Goal: Browse casually: Explore the website without a specific task or goal

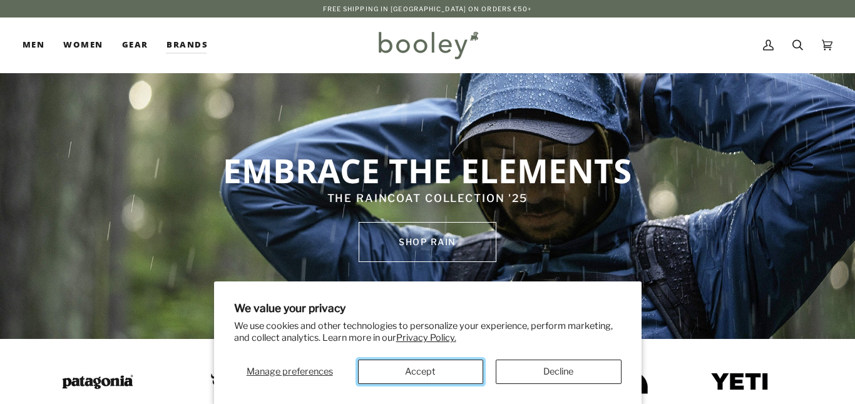
click at [384, 370] on button "Accept" at bounding box center [420, 372] width 125 height 24
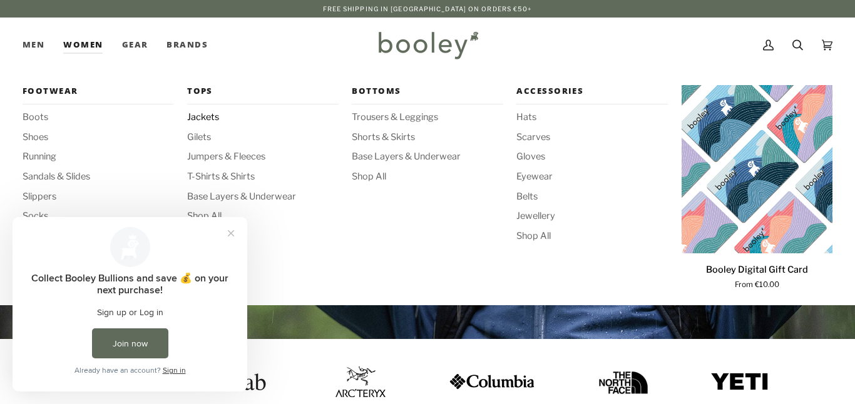
click at [198, 120] on span "Jackets" at bounding box center [262, 118] width 151 height 14
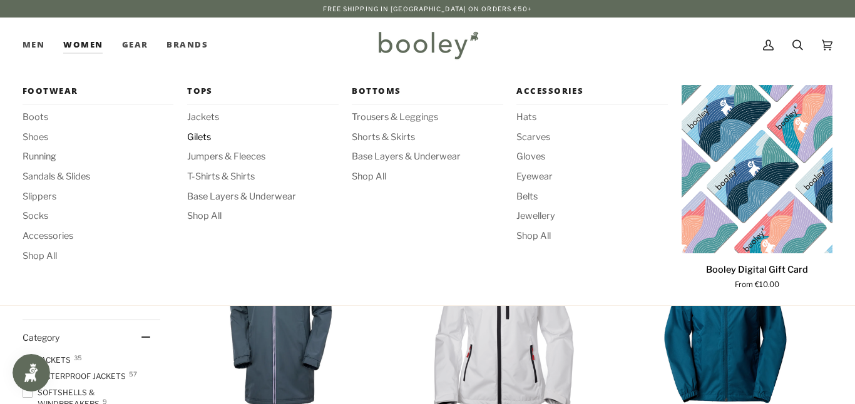
click at [199, 133] on span "Gilets" at bounding box center [262, 138] width 151 height 14
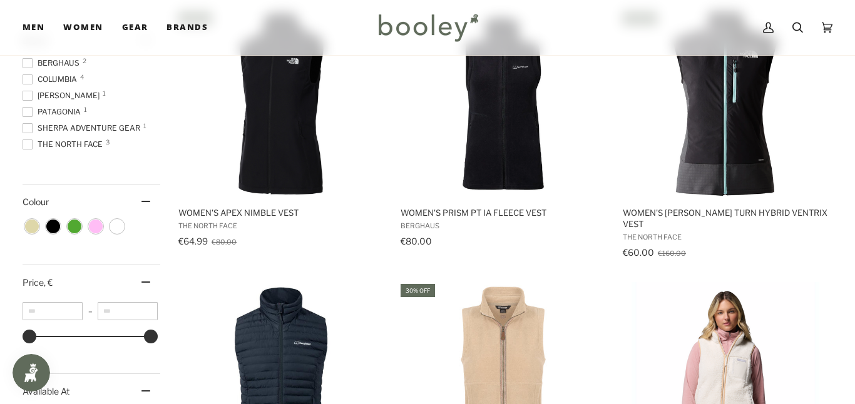
scroll to position [419, 0]
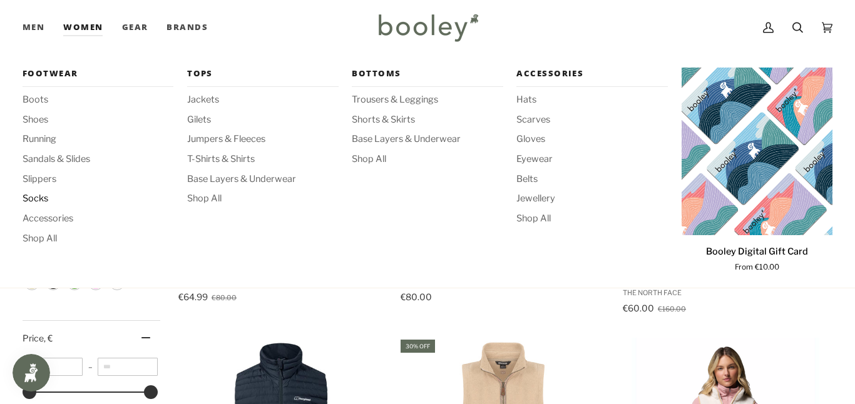
click at [48, 198] on span "Socks" at bounding box center [98, 199] width 151 height 14
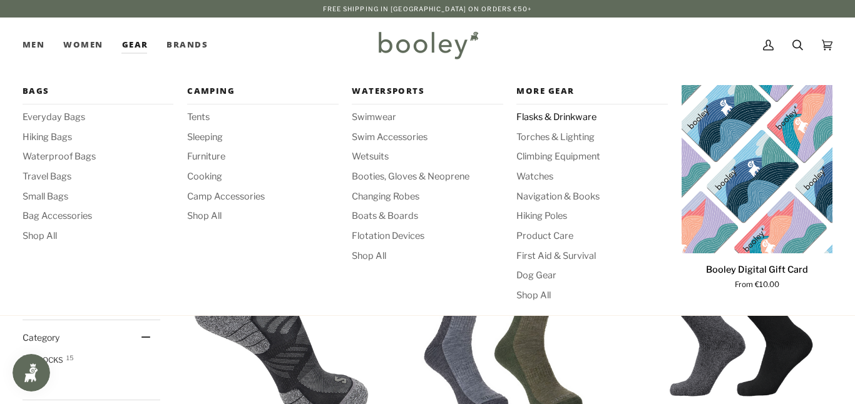
click at [541, 119] on span "Flasks & Drinkware" at bounding box center [591, 118] width 151 height 14
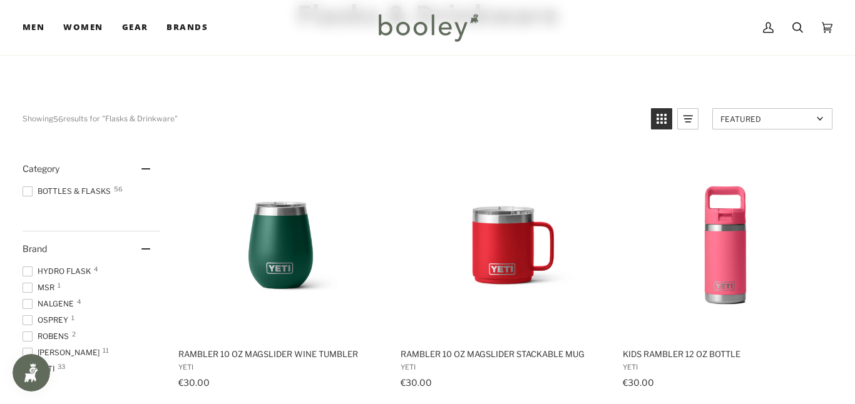
scroll to position [116, 0]
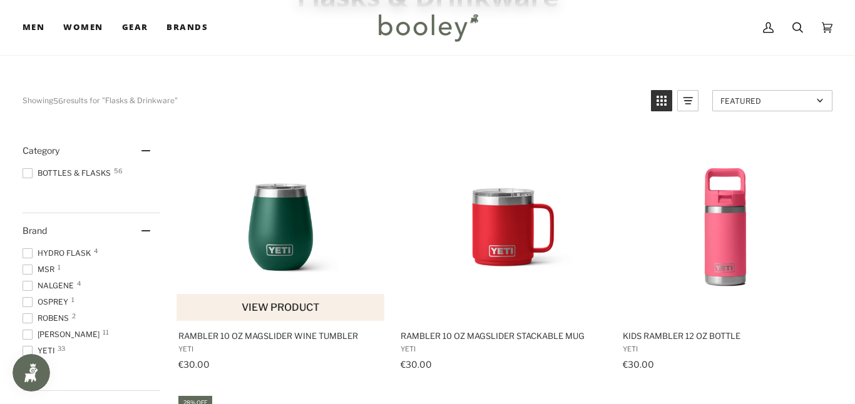
click at [290, 228] on img "Rambler 10 oz MagSlider Wine Tumbler" at bounding box center [281, 227] width 188 height 188
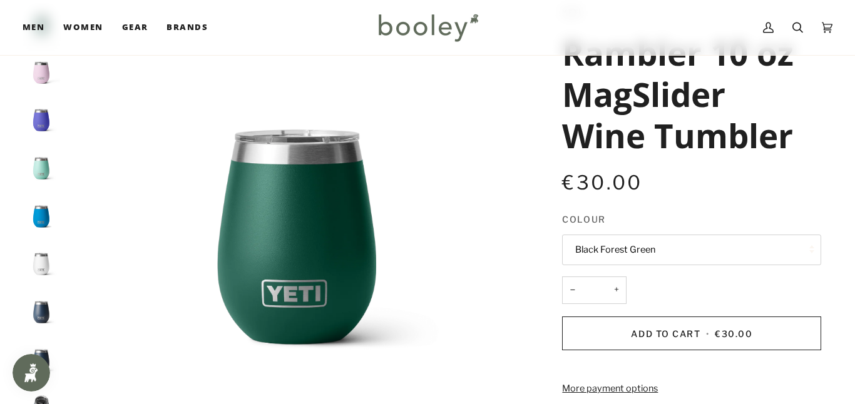
click at [48, 127] on img "Yeti Rambler 10 oz MagSlider Wine Tumbler Ultramarine Violet - Booley Galway" at bounding box center [42, 120] width 38 height 38
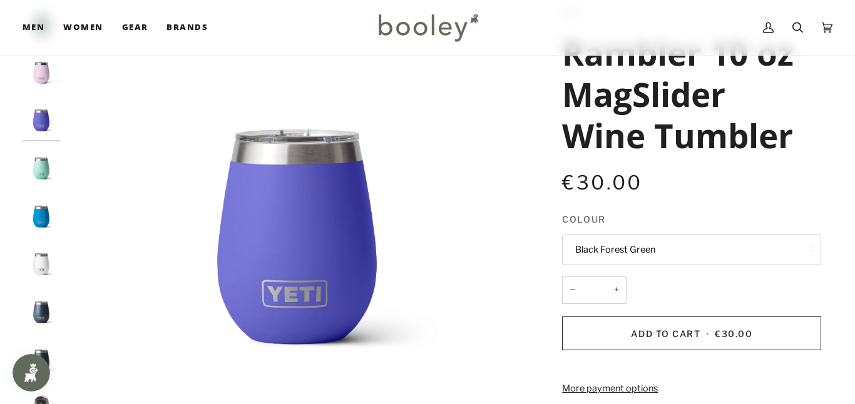
click at [38, 216] on img "Yeti Rambler 10 oz MagSlider Wine Tumbler Big Wave Blue - Booley Galway" at bounding box center [42, 217] width 38 height 38
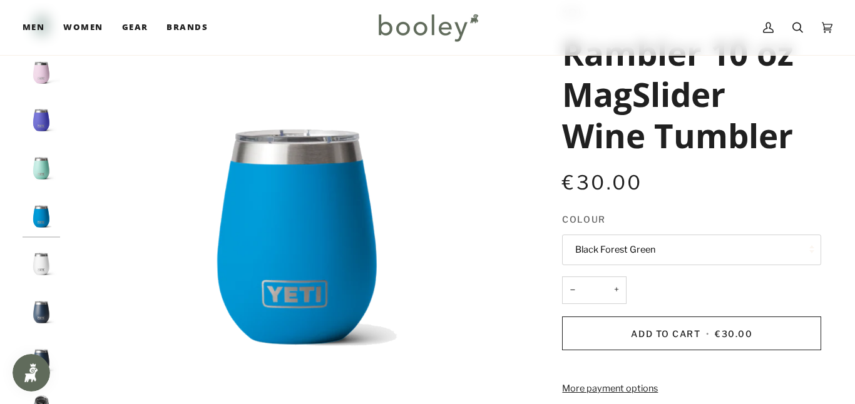
click at [41, 263] on img "Yeti Rambler 10 oz MagSlider Wine Tumbler White - Booley Galway" at bounding box center [42, 264] width 38 height 38
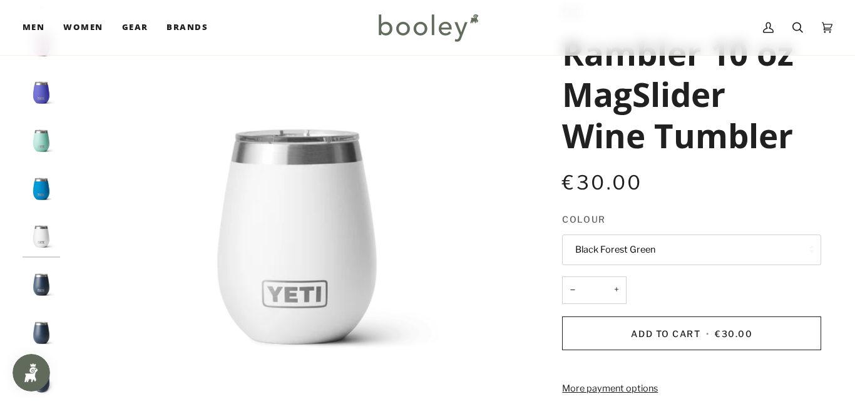
click at [42, 281] on img "Yeti Rambler 10 oz MagSlider Wine Tumbler Navy - Booley Galway" at bounding box center [42, 285] width 38 height 38
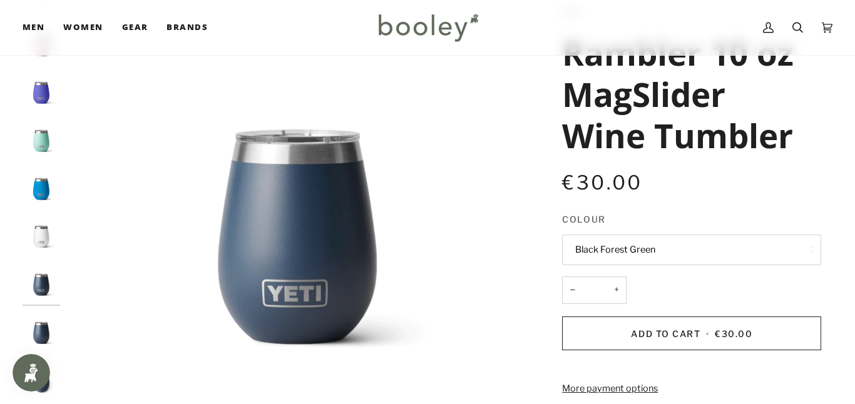
scroll to position [65, 0]
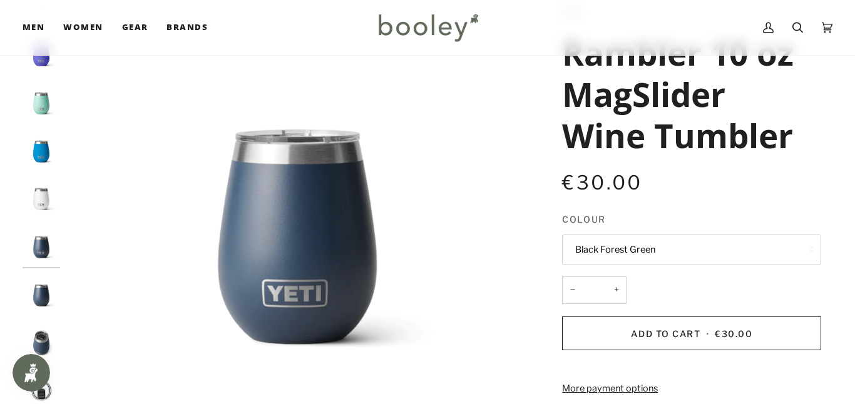
click at [42, 305] on img "Yeti Rambler 10 oz MagSlider Wine Tumbler Navy - Booley Galway" at bounding box center [42, 296] width 38 height 38
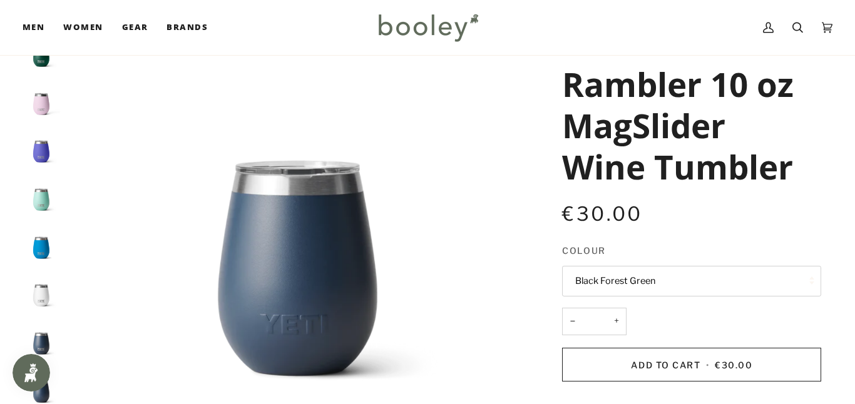
scroll to position [0, 0]
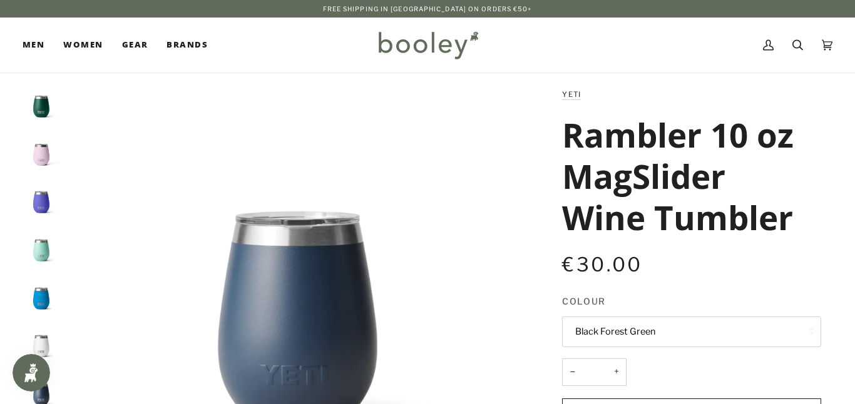
click at [44, 108] on img "Yeti Rambler 10 oz MagSlider Wine Tumbler Black Forest Green - Booley Galway" at bounding box center [42, 107] width 38 height 38
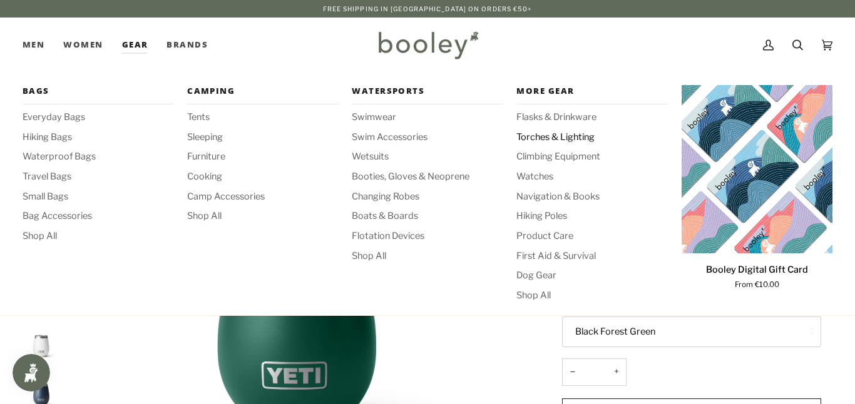
click at [532, 141] on span "Torches & Lighting" at bounding box center [591, 138] width 151 height 14
